Goal: Information Seeking & Learning: Learn about a topic

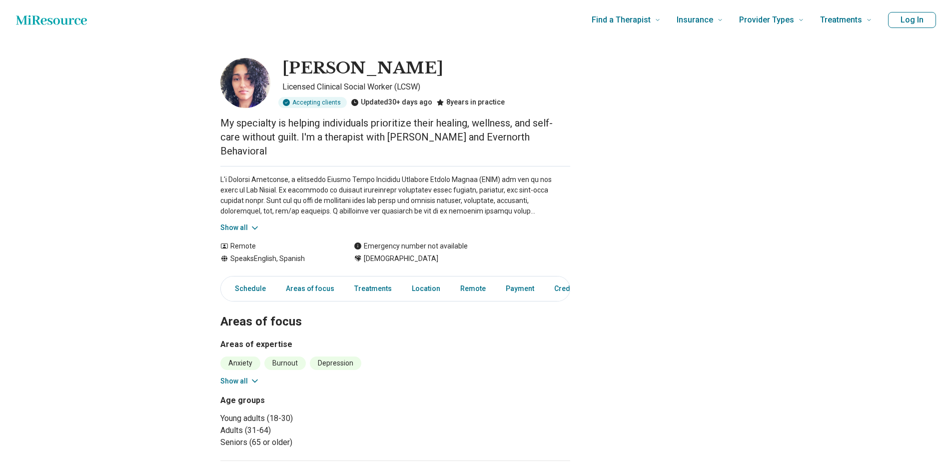
scroll to position [50, 0]
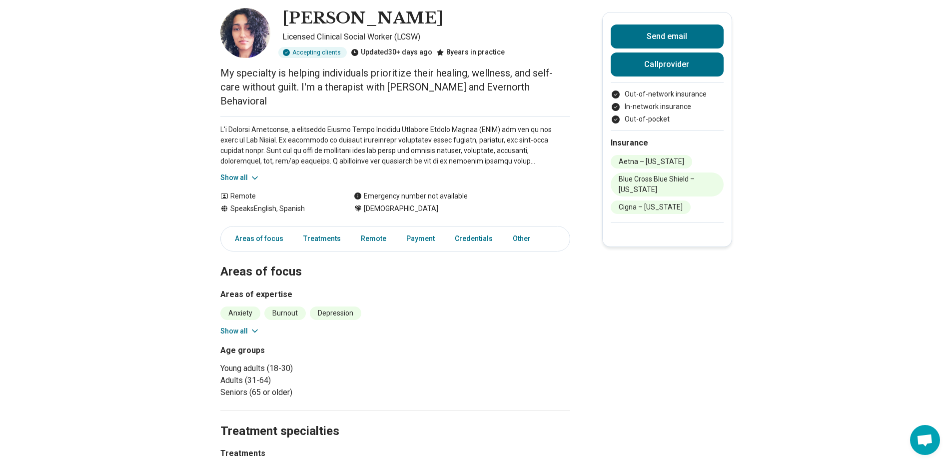
click at [248, 169] on main "[PERSON_NAME] Licensed Clinical Social Worker (LCSW) Accepting clients Updated …" at bounding box center [476, 460] width 952 height 941
click at [254, 173] on icon at bounding box center [255, 178] width 10 height 10
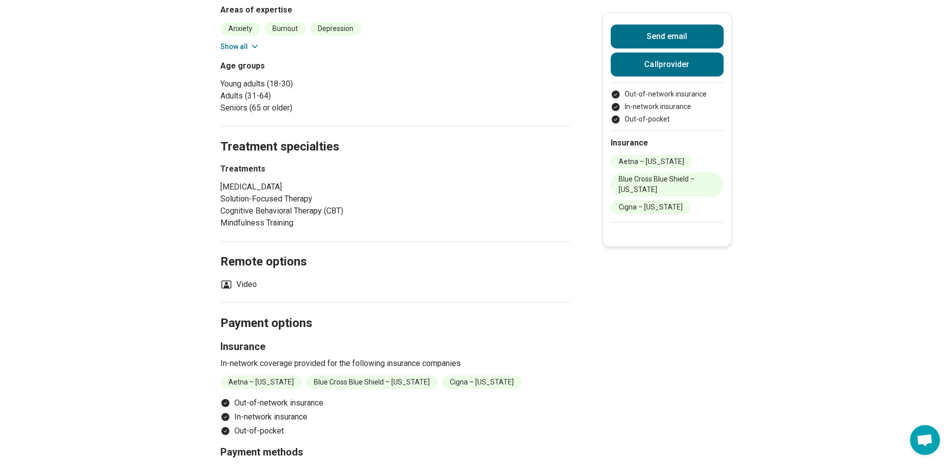
scroll to position [250, 0]
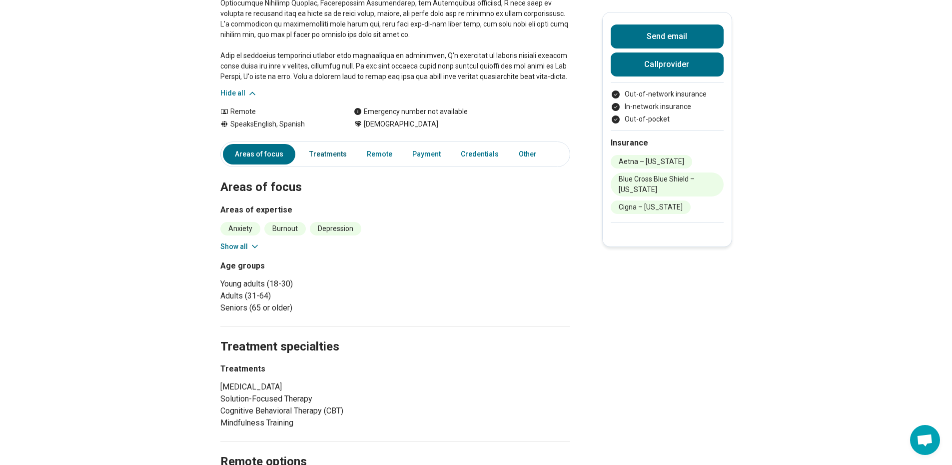
click at [333, 144] on link "Treatments" at bounding box center [327, 154] width 49 height 20
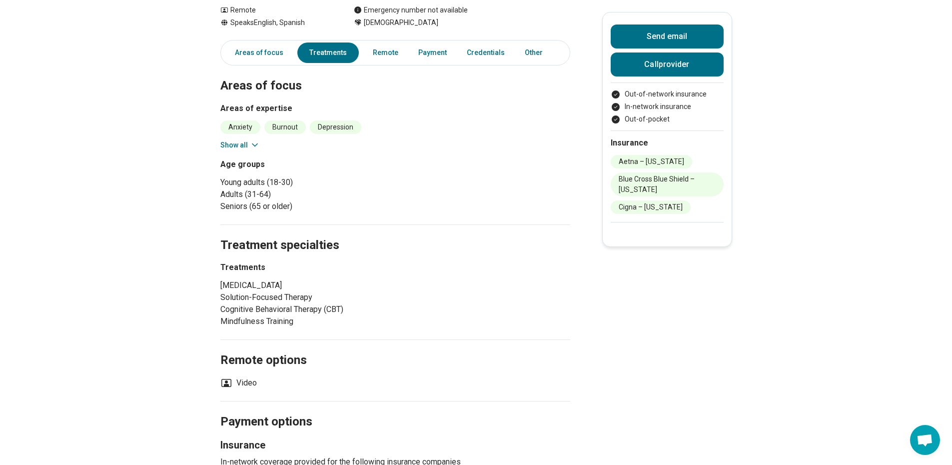
scroll to position [340, 0]
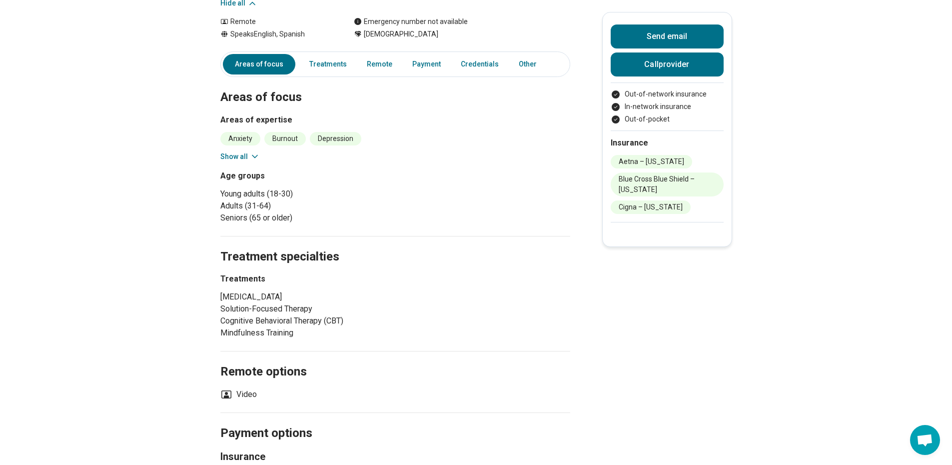
click at [478, 51] on div "Areas of focus Treatments Remote Payment Credentials Other" at bounding box center [395, 63] width 350 height 25
click at [470, 54] on link "Credentials" at bounding box center [480, 64] width 50 height 20
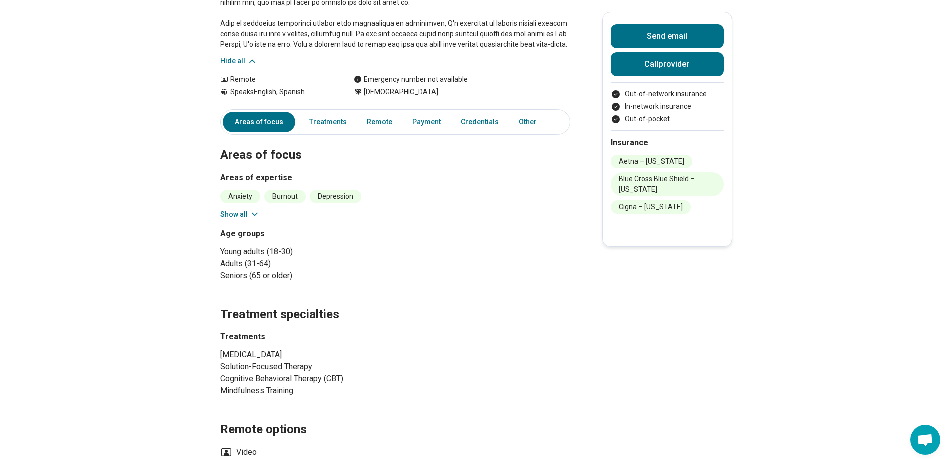
scroll to position [252, 0]
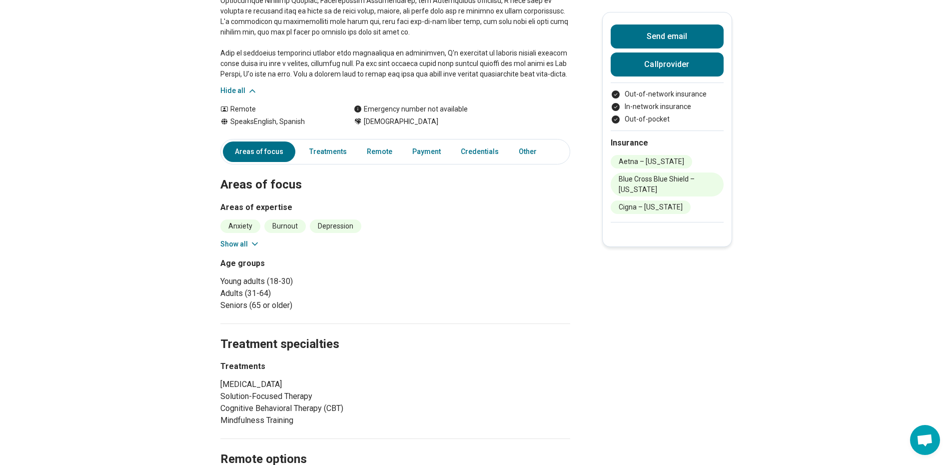
click at [245, 239] on button "Show all" at bounding box center [239, 244] width 39 height 10
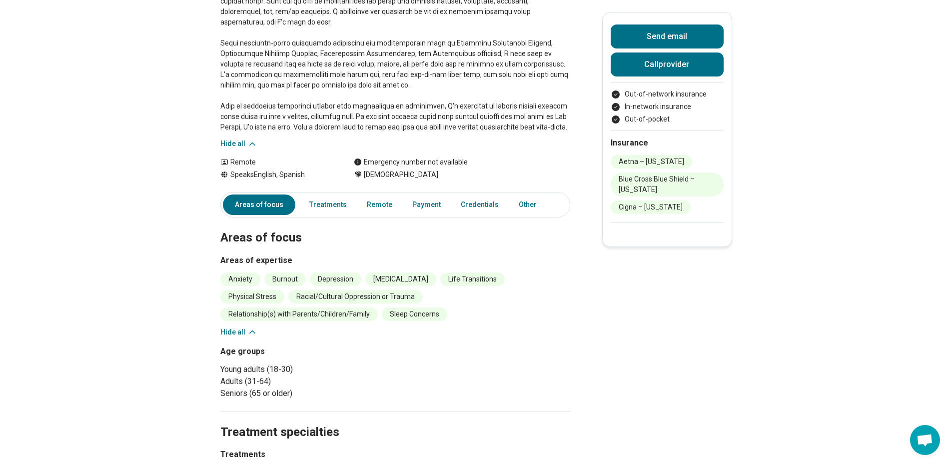
scroll to position [200, 0]
click at [349, 194] on link "Treatments" at bounding box center [327, 204] width 49 height 20
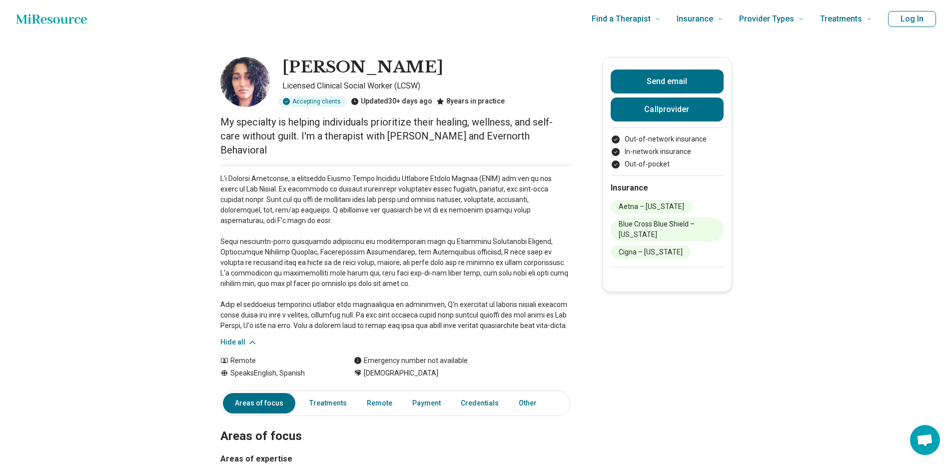
scroll to position [0, 0]
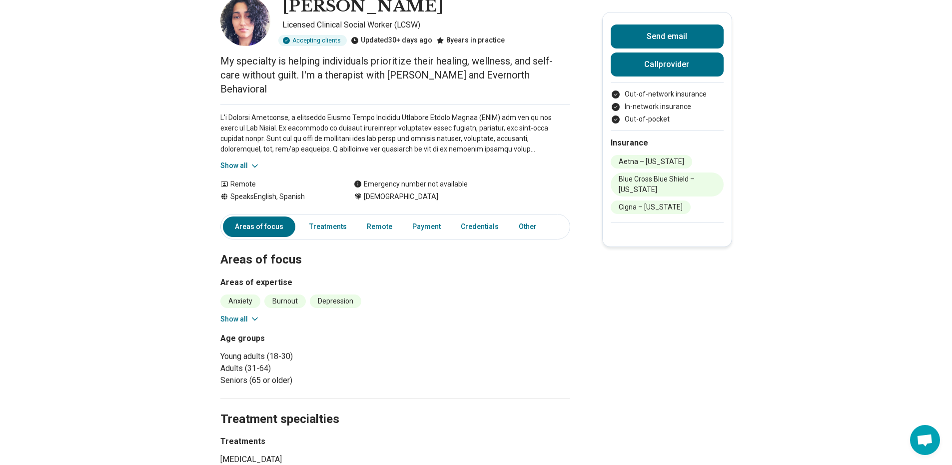
scroll to position [50, 0]
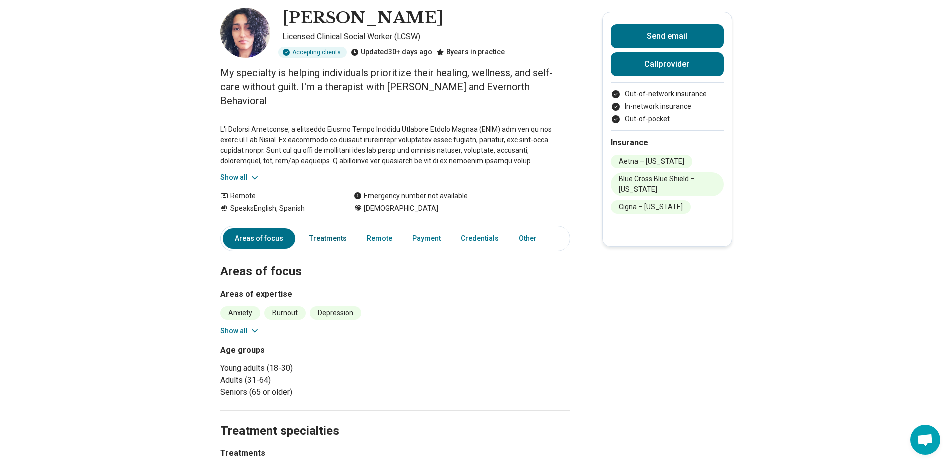
click at [345, 228] on link "Treatments" at bounding box center [327, 238] width 49 height 20
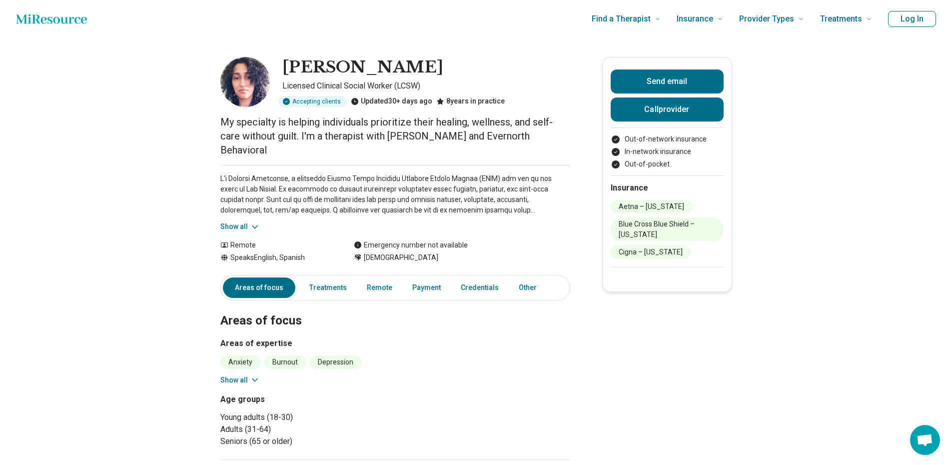
scroll to position [0, 0]
